Goal: Book appointment/travel/reservation

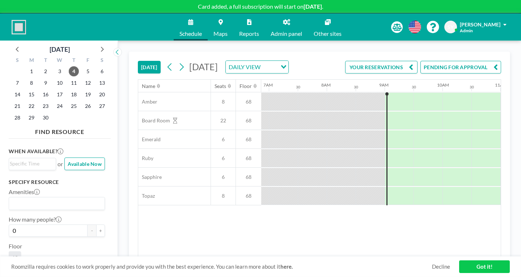
scroll to position [0, 400]
click at [411, 111] on div at bounding box center [425, 120] width 29 height 18
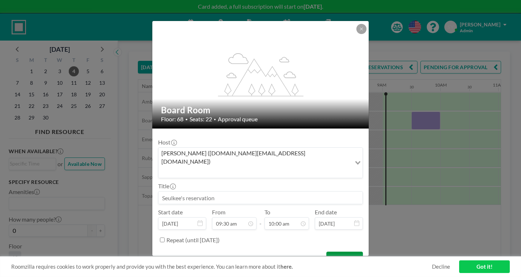
click at [333, 252] on button "BOOK NOW" at bounding box center [344, 258] width 37 height 13
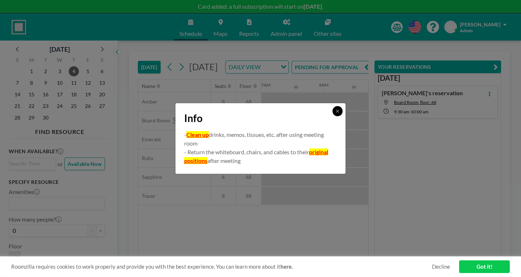
click at [333, 116] on button at bounding box center [338, 111] width 10 height 10
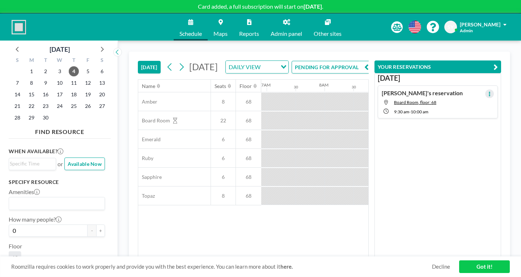
click at [490, 92] on icon at bounding box center [489, 94] width 1 height 5
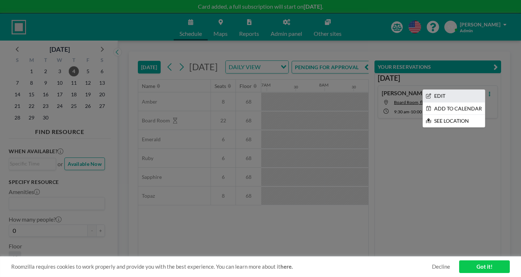
click at [468, 90] on li "EDIT" at bounding box center [454, 96] width 62 height 12
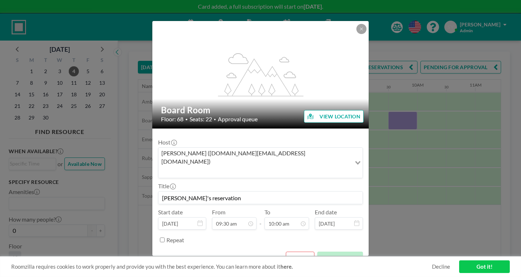
scroll to position [0, 423]
click at [304, 252] on button "REMOVE" at bounding box center [300, 258] width 29 height 13
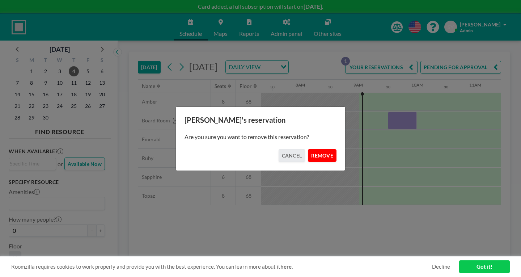
click at [313, 149] on button "REMOVE" at bounding box center [322, 155] width 29 height 13
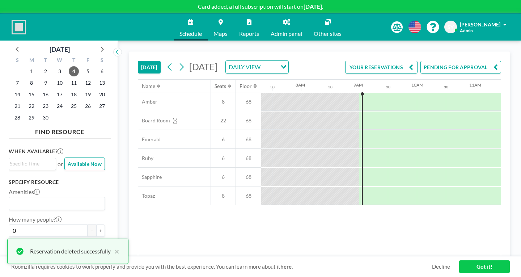
click at [498, 21] on span "[PERSON_NAME]" at bounding box center [480, 24] width 41 height 6
click at [493, 46] on span "Log out" at bounding box center [485, 49] width 17 height 7
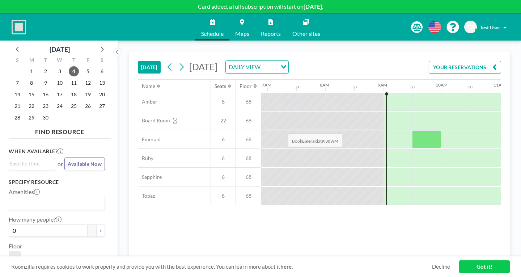
scroll to position [0, 400]
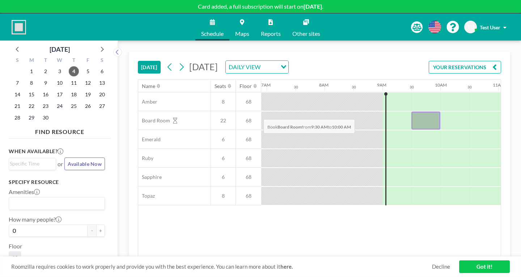
click at [411, 111] on div at bounding box center [425, 120] width 29 height 18
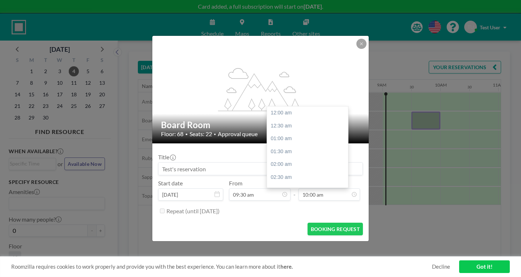
scroll to position [231, 0]
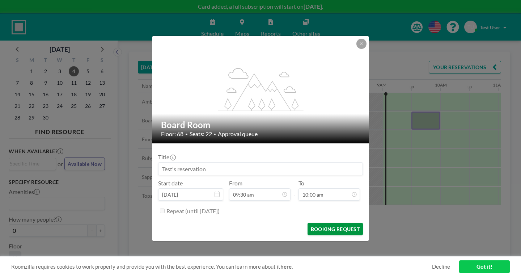
click at [308, 223] on button "BOOKING REQUEST" at bounding box center [335, 229] width 55 height 13
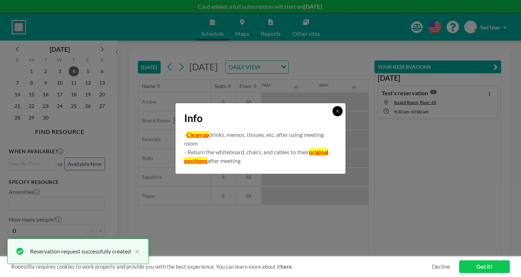
click at [333, 116] on button at bounding box center [338, 111] width 10 height 10
